Goal: Task Accomplishment & Management: Use online tool/utility

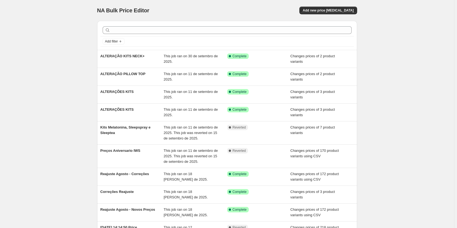
click at [335, 14] on div "NA Bulk Price Editor. This page is ready NA Bulk Price Editor Add new price [ME…" at bounding box center [227, 10] width 260 height 21
click at [335, 13] on button "Add new price [MEDICAL_DATA]" at bounding box center [327, 11] width 57 height 8
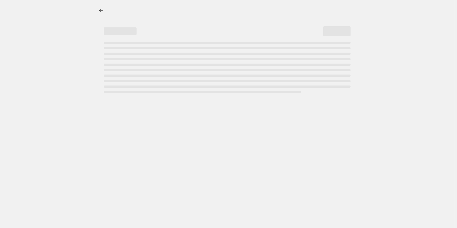
select select "percentage"
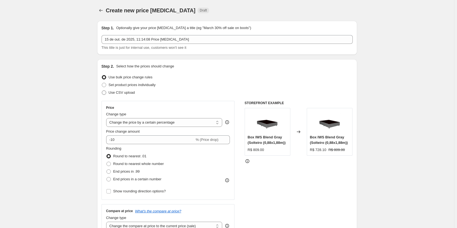
click at [120, 94] on span "Use CSV upload" at bounding box center [122, 92] width 26 height 4
click at [102, 91] on input "Use CSV upload" at bounding box center [102, 90] width 0 height 0
radio input "true"
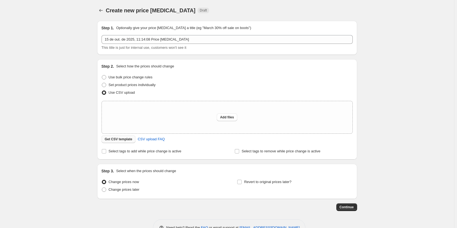
click at [122, 139] on span "Get CSV template" at bounding box center [119, 139] width 28 height 4
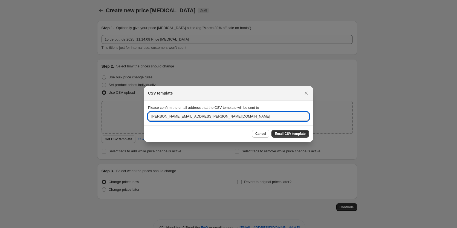
click at [263, 118] on input "[PERSON_NAME][EMAIL_ADDRESS][PERSON_NAME][DOMAIN_NAME]" at bounding box center [228, 116] width 161 height 9
type input "[PERSON_NAME][EMAIL_ADDRESS][DOMAIN_NAME]"
click at [302, 135] on span "Email CSV template" at bounding box center [290, 133] width 31 height 4
